Goal: Navigation & Orientation: Find specific page/section

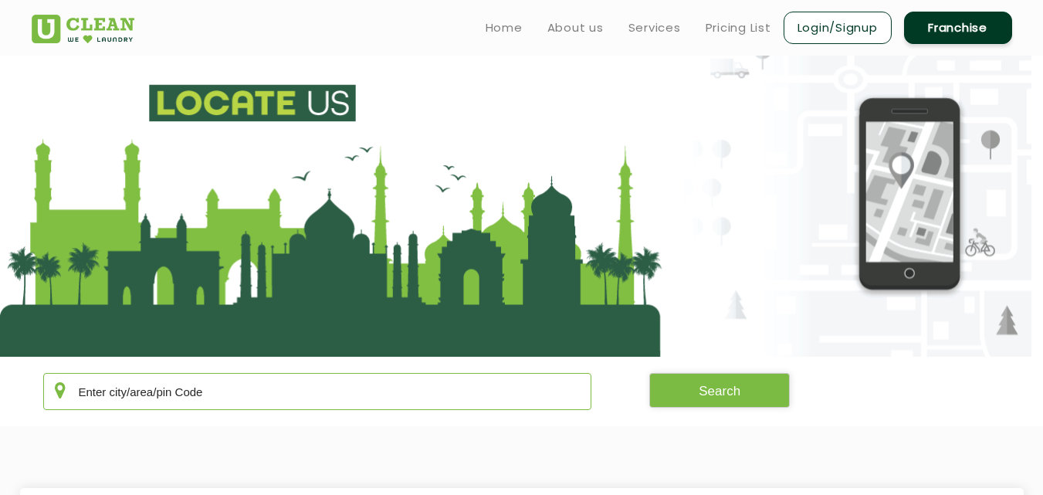
click at [155, 399] on input "text" at bounding box center [317, 391] width 549 height 37
click at [144, 392] on input "andhra" at bounding box center [317, 391] width 549 height 37
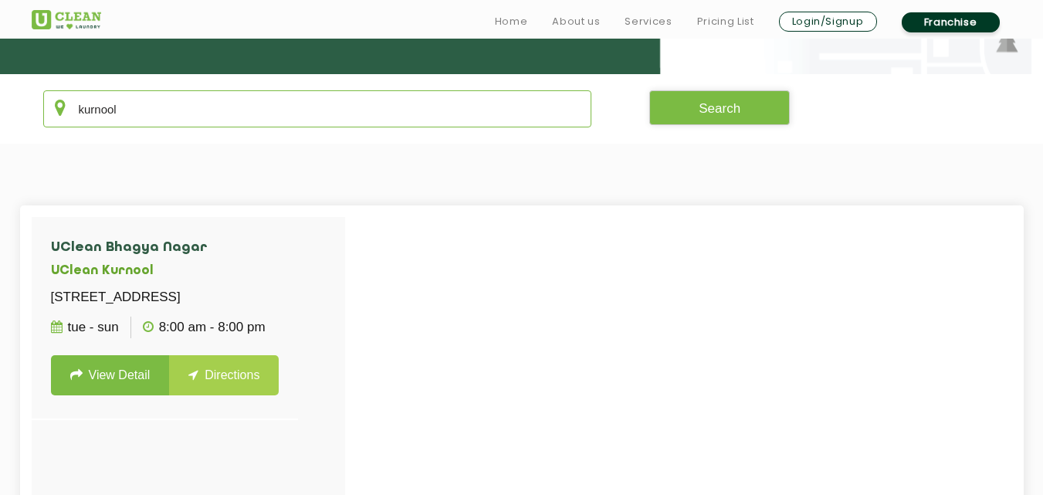
scroll to position [293, 0]
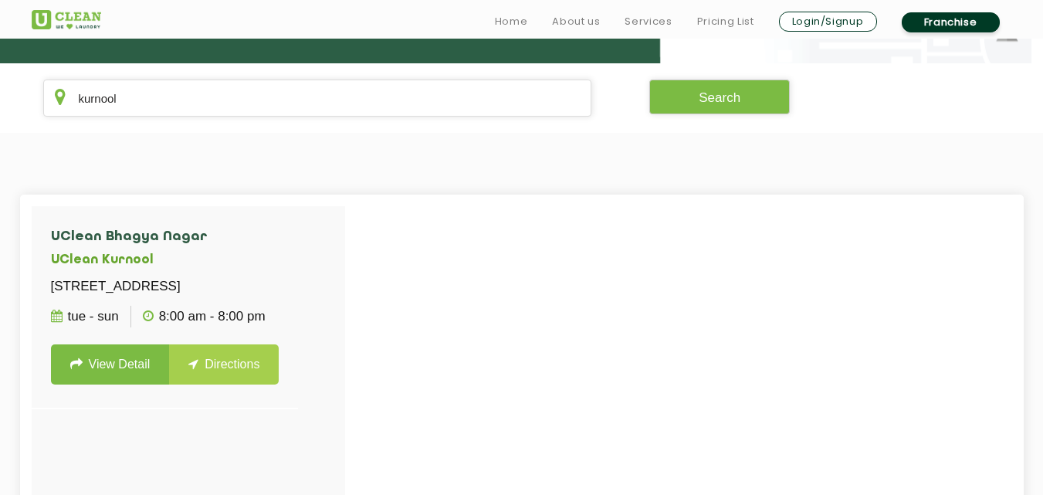
drag, startPoint x: 144, startPoint y: 379, endPoint x: 441, endPoint y: 8, distance: 475.2
click at [260, 181] on section "UClean [STREET_ADDRESS] Tue - Sun 8:00 AM - 8:00 PM View Detail Directions" at bounding box center [521, 442] width 1043 height 619
click at [167, 101] on input "kurnool" at bounding box center [317, 98] width 549 height 37
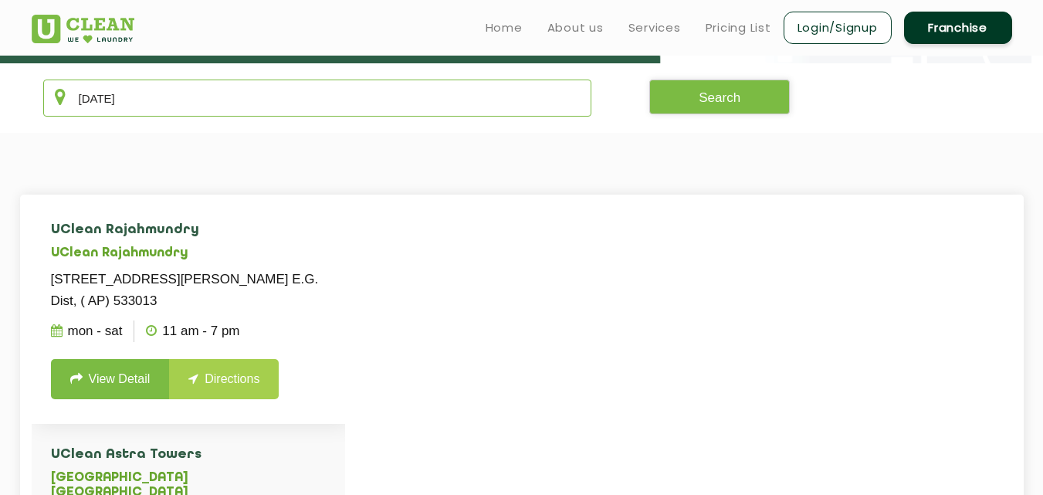
scroll to position [0, 0]
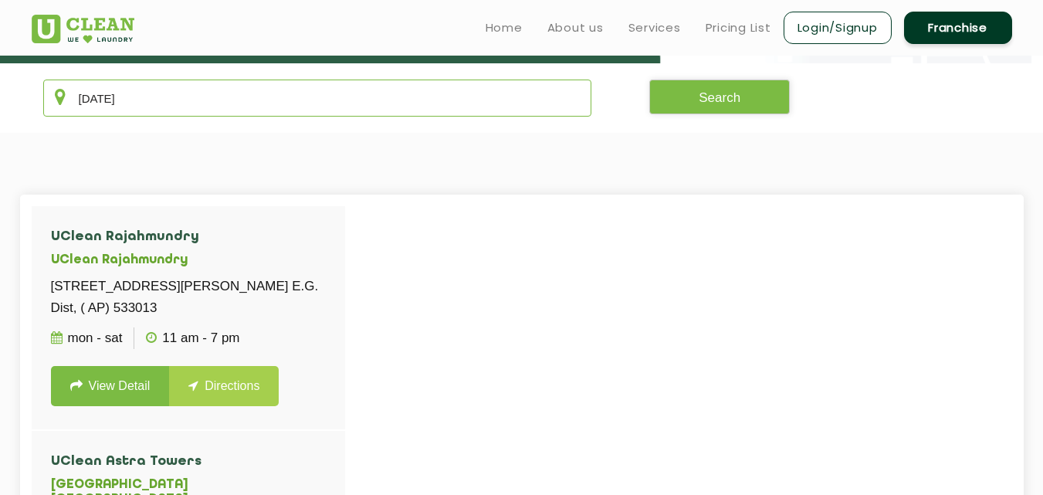
click at [146, 103] on input "[DATE]" at bounding box center [317, 98] width 549 height 37
paste input "Kodathi"
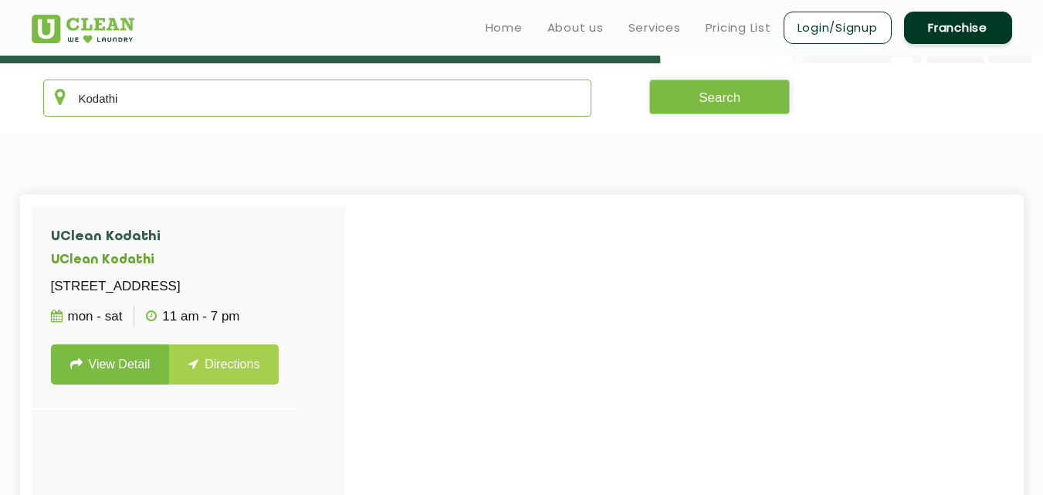
type input "Kodathi"
